Goal: Task Accomplishment & Management: Use online tool/utility

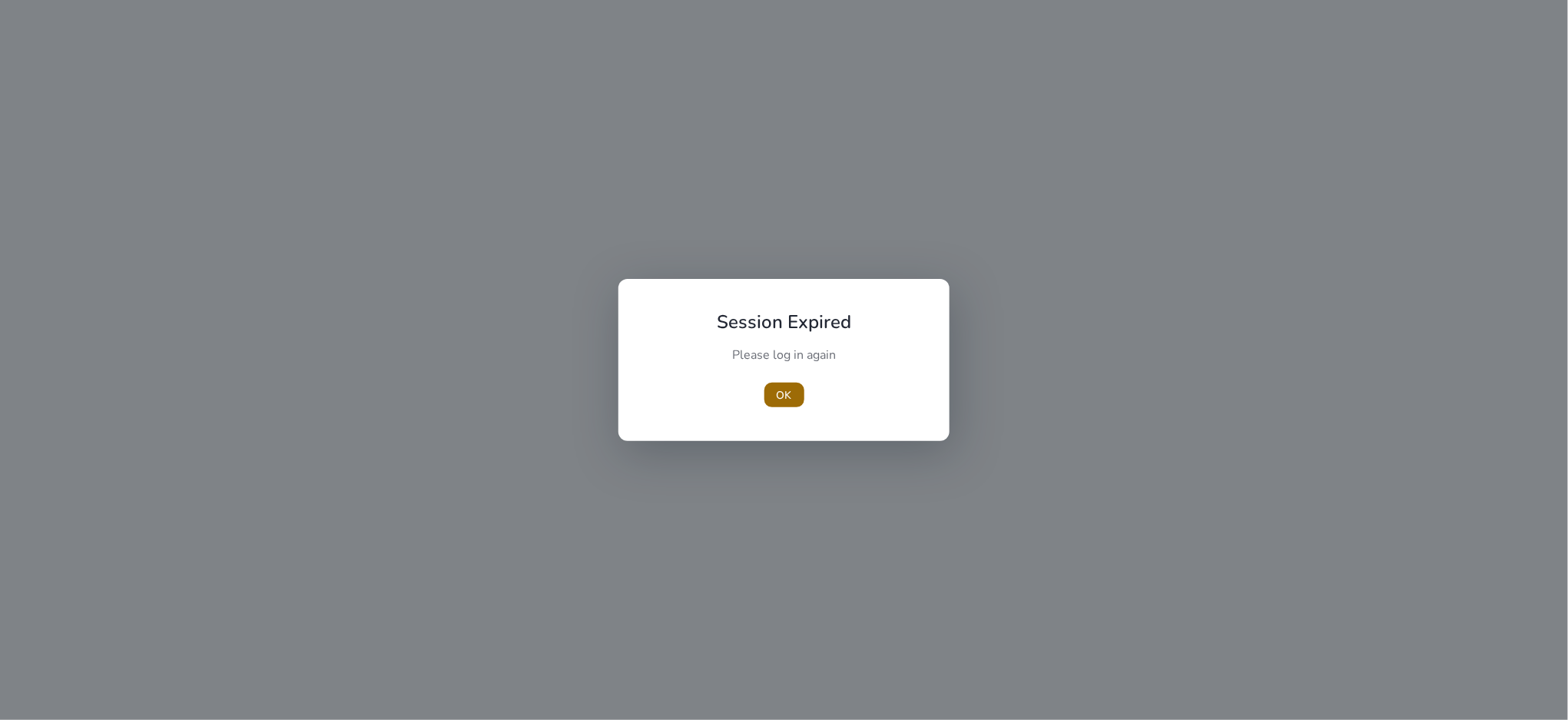
click at [780, 392] on span "OK" at bounding box center [784, 395] width 15 height 16
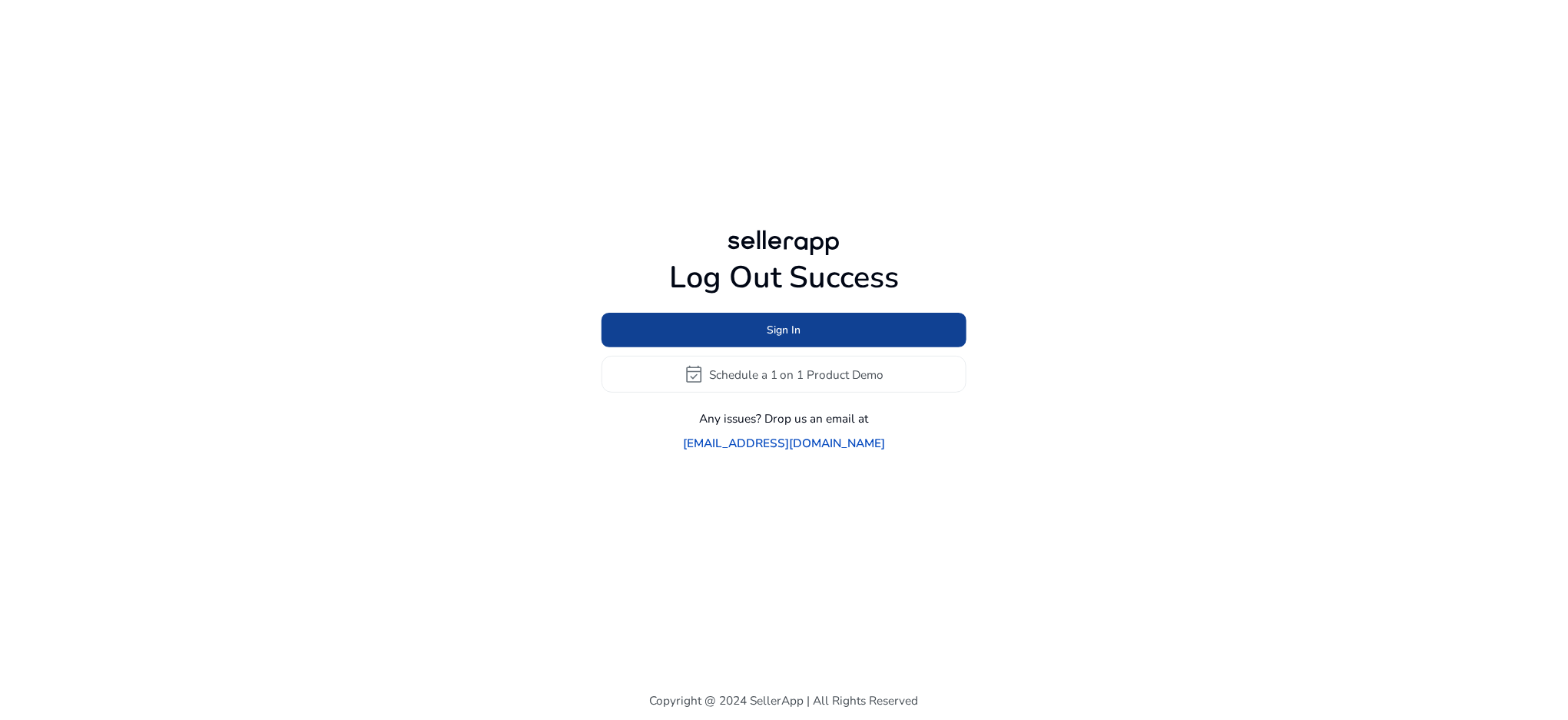
click at [790, 338] on span "Sign In" at bounding box center [784, 330] width 34 height 16
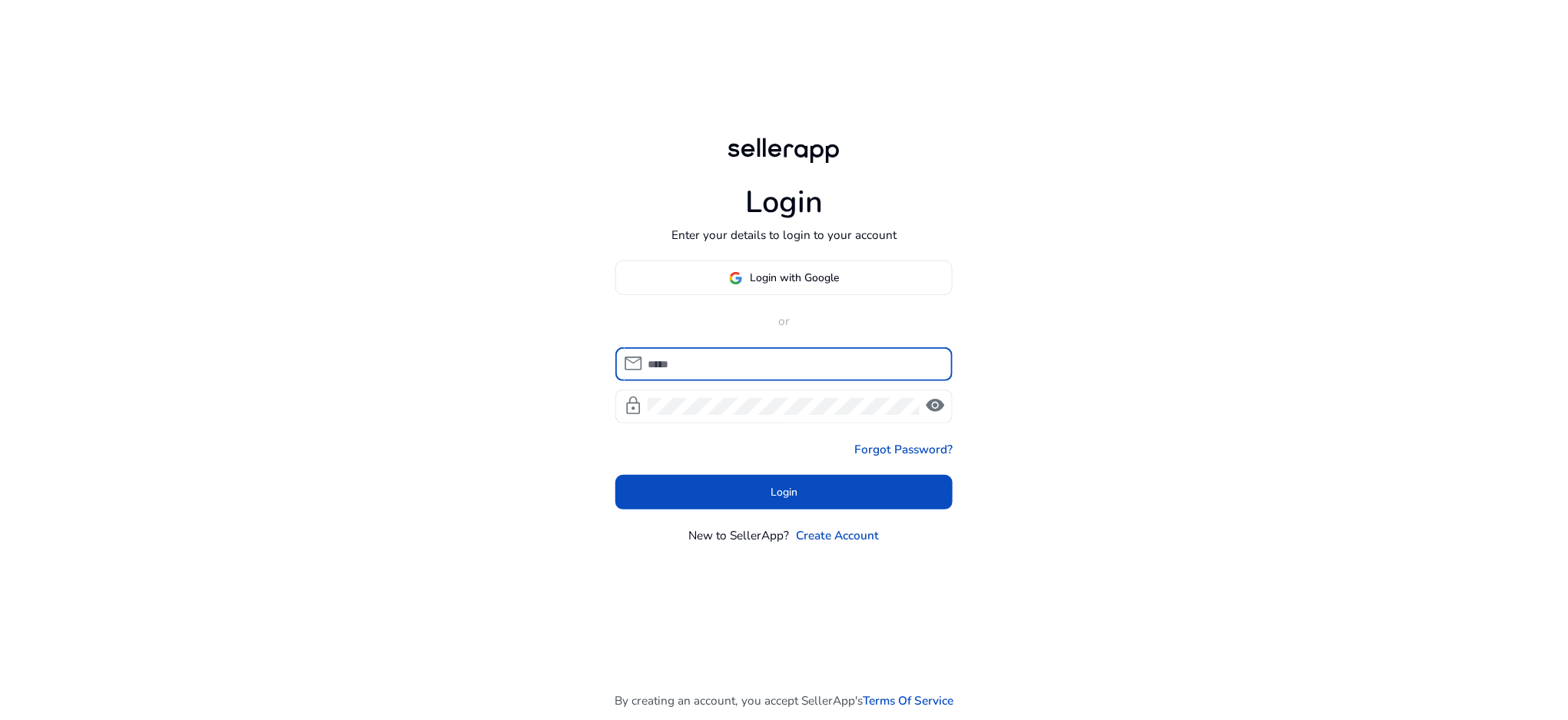
type input "**********"
click at [938, 409] on span "visibility" at bounding box center [935, 406] width 20 height 20
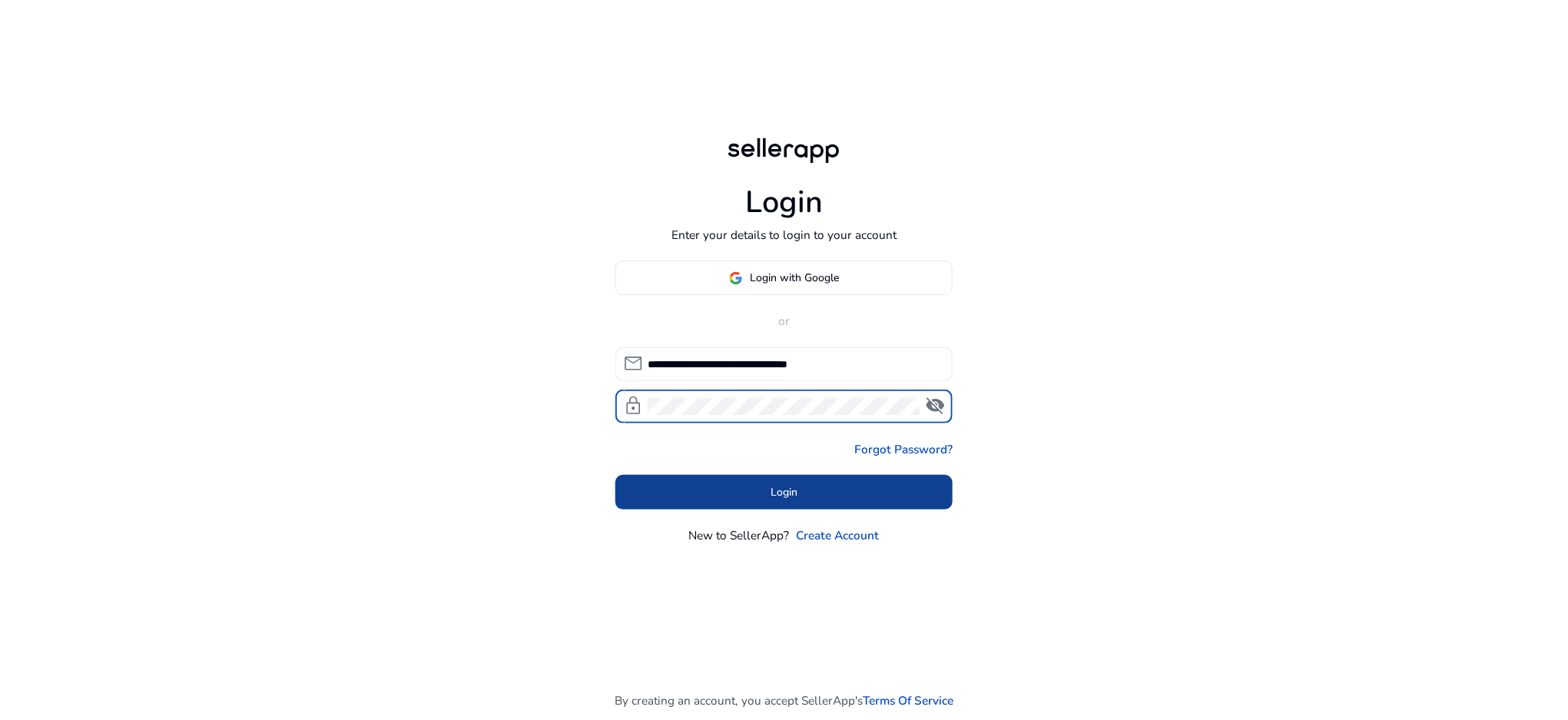
click at [763, 498] on span at bounding box center [784, 492] width 338 height 37
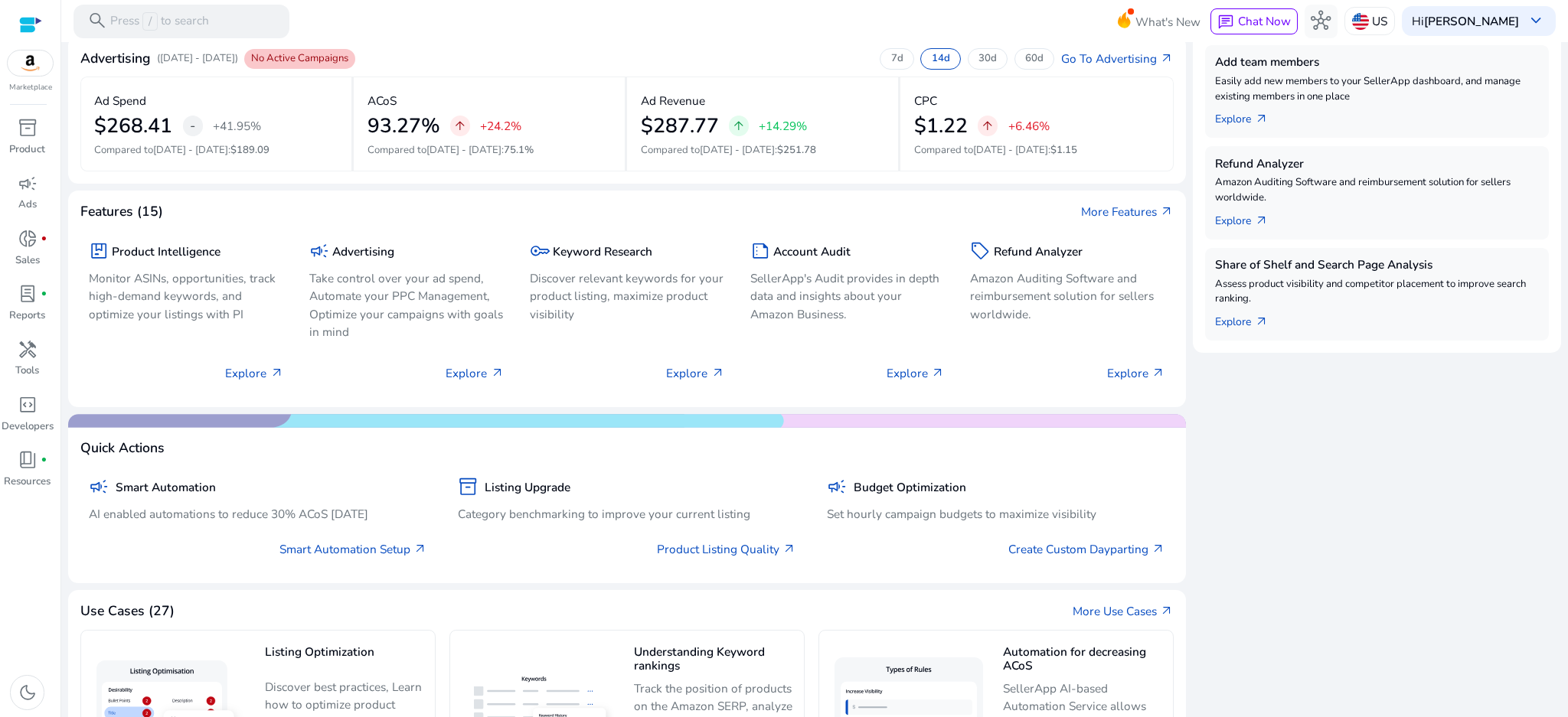
scroll to position [449, 0]
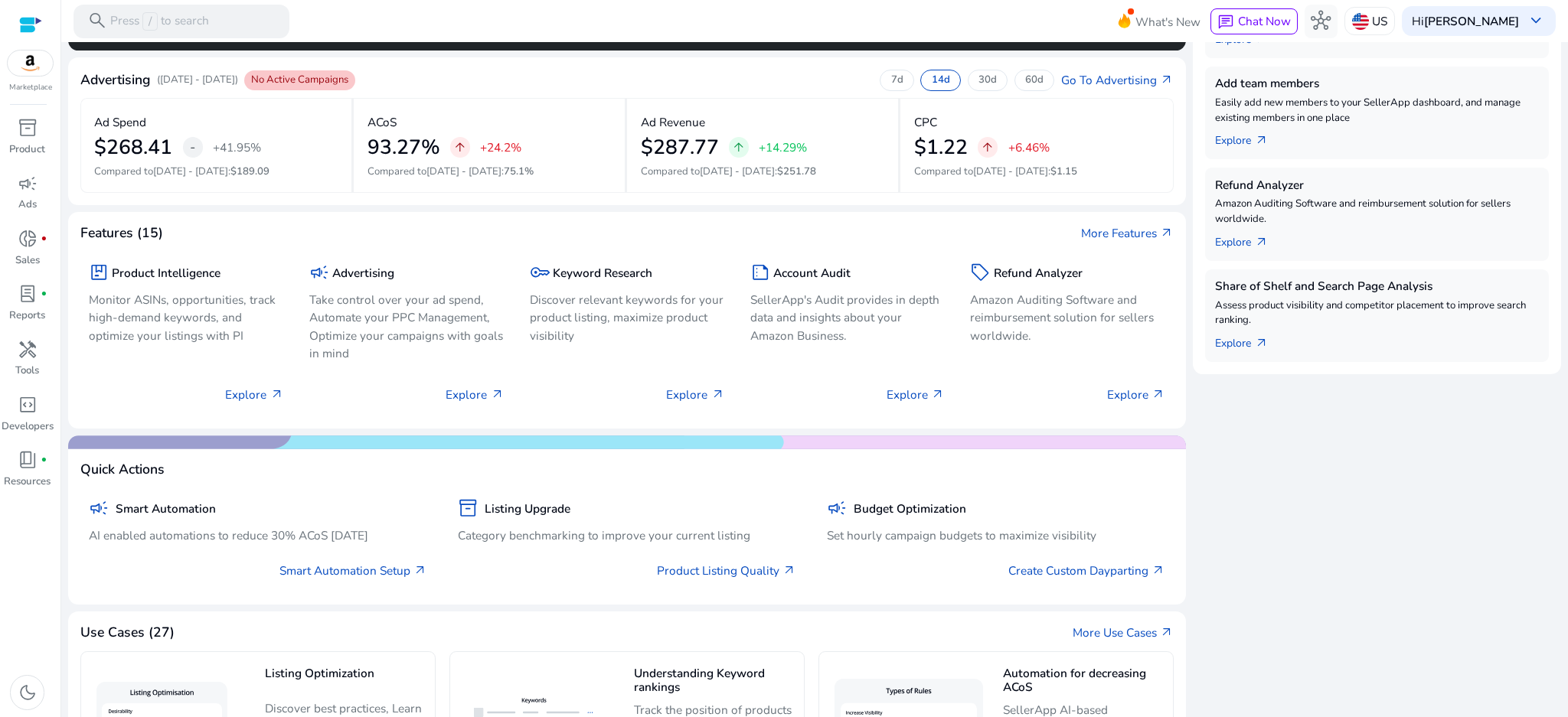
drag, startPoint x: 255, startPoint y: 440, endPoint x: 320, endPoint y: 440, distance: 65.0
click at [320, 440] on mat-card "Quick Actions campaign Smart Automation AI enabled automations to reduce 30% AC…" at bounding box center [627, 520] width 1118 height 169
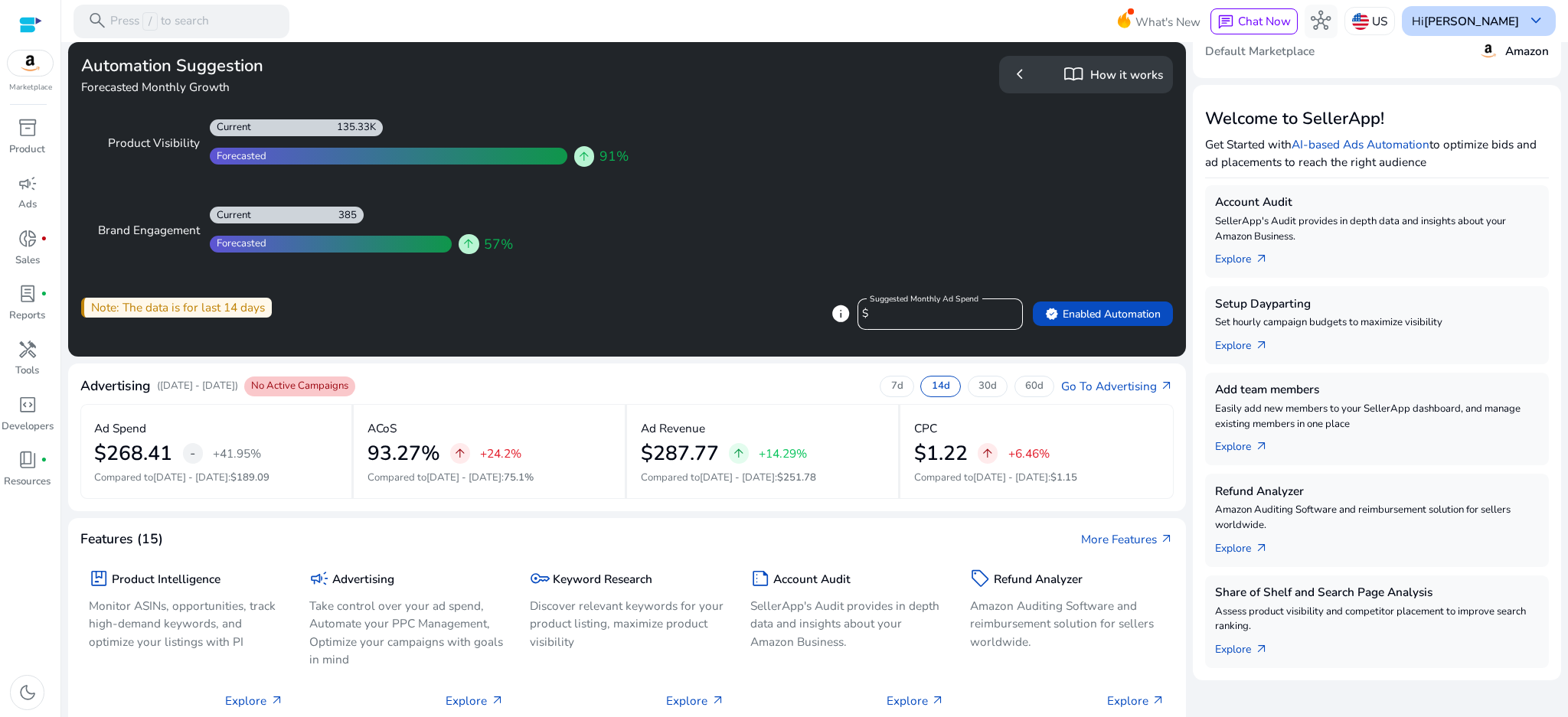
scroll to position [0, 0]
